Goal: Transaction & Acquisition: Purchase product/service

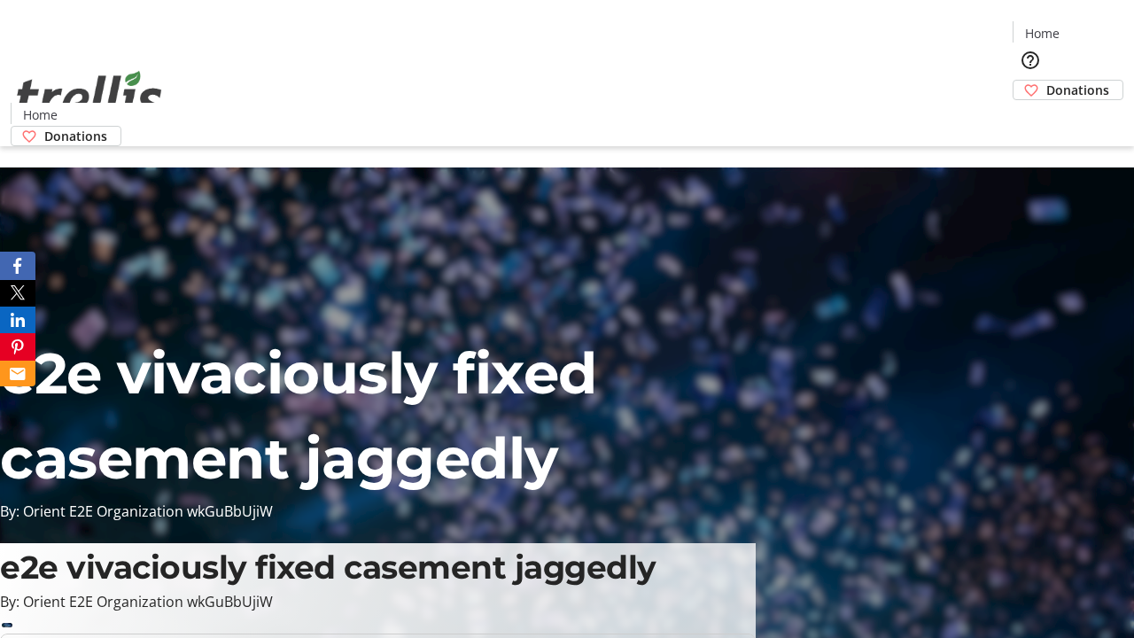
click at [1046, 81] on span "Donations" at bounding box center [1077, 90] width 63 height 19
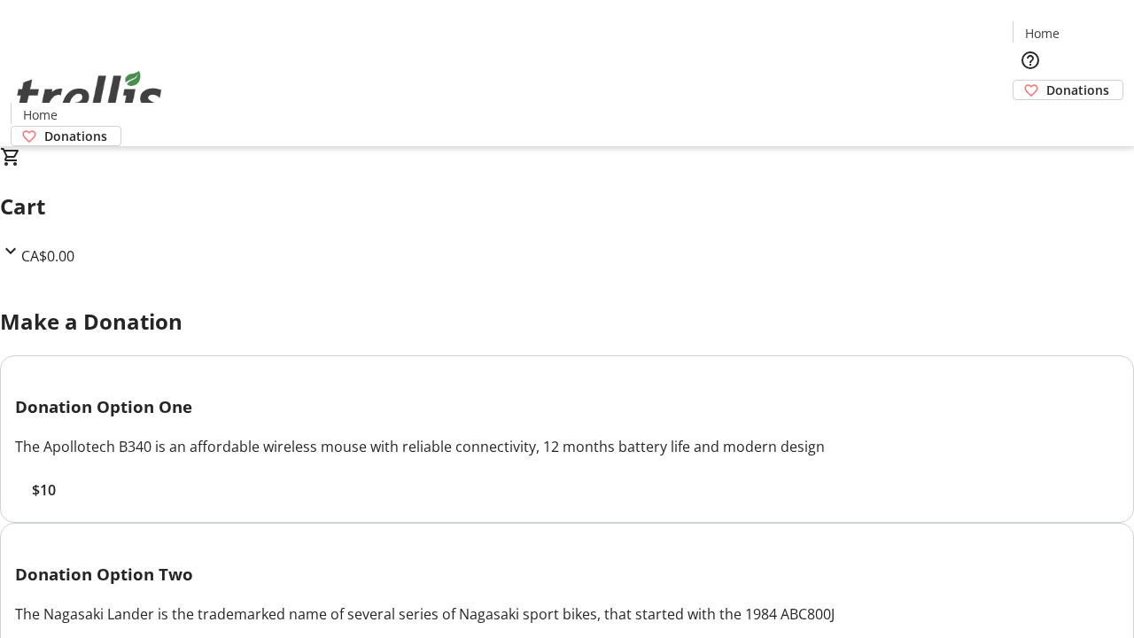
click at [56, 500] on span "$10" at bounding box center [44, 489] width 24 height 21
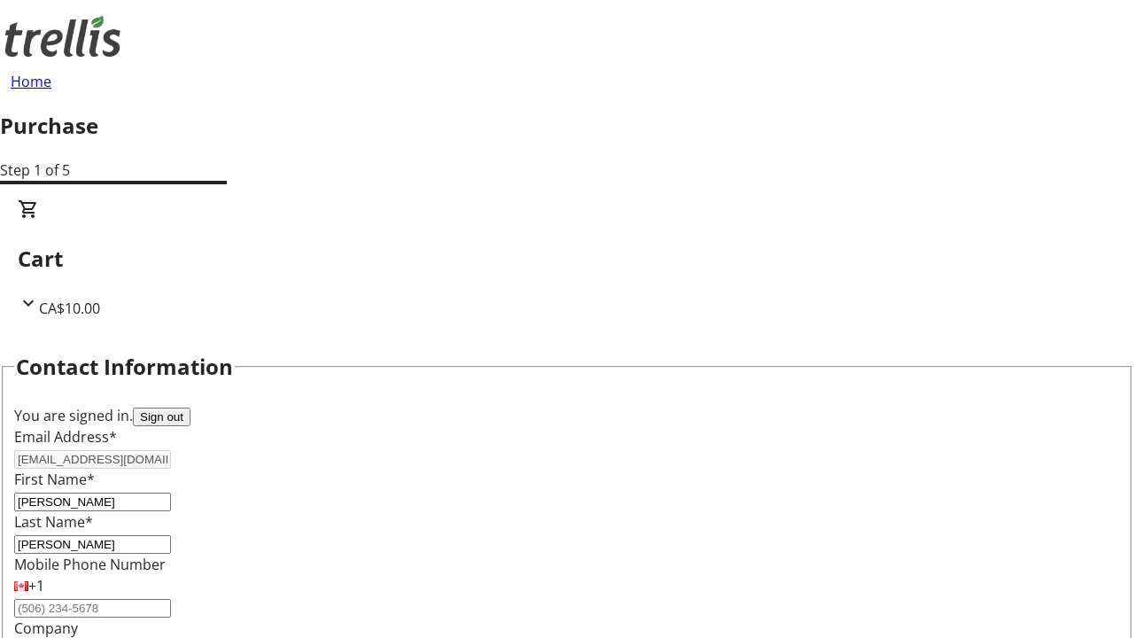
select select "BC"
select select "CA"
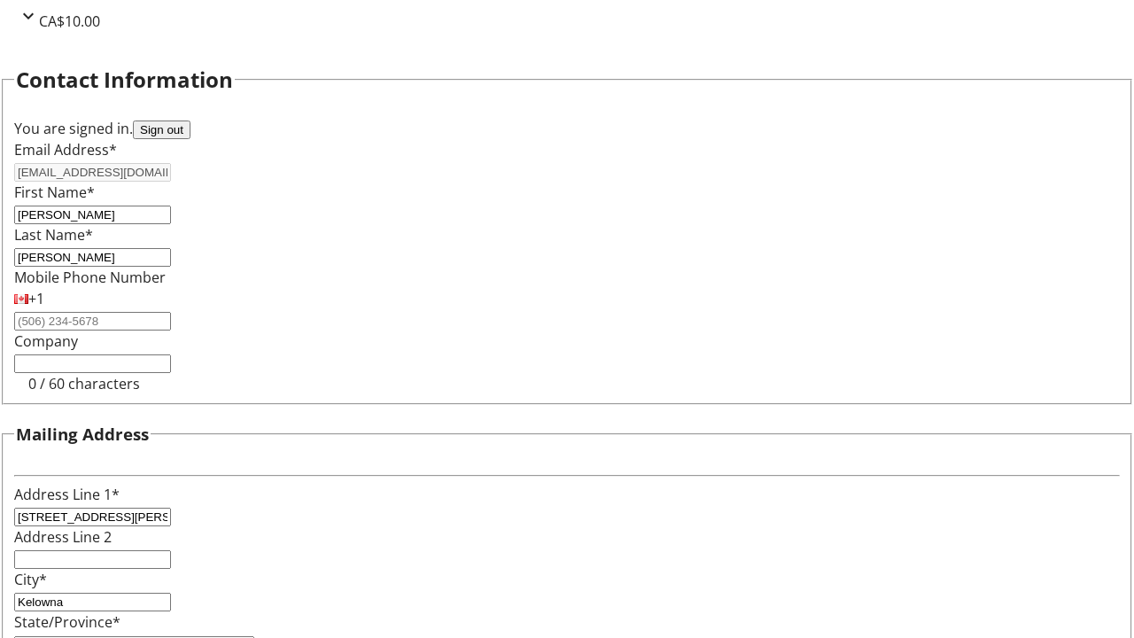
type input "V1Y 0C2"
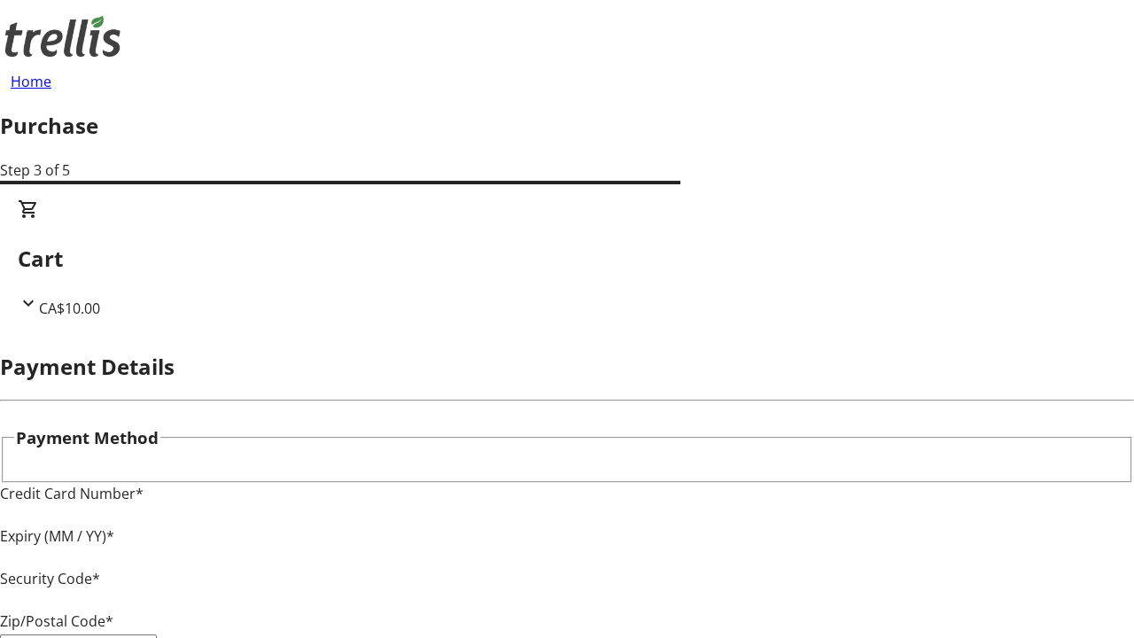
type input "V1Y 0C2"
